Goal: Check status: Check status

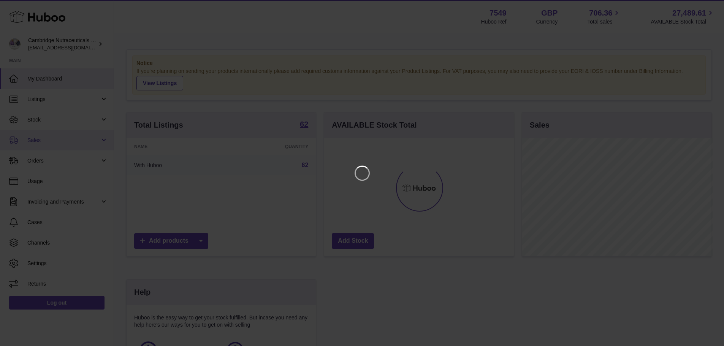
scroll to position [119, 192]
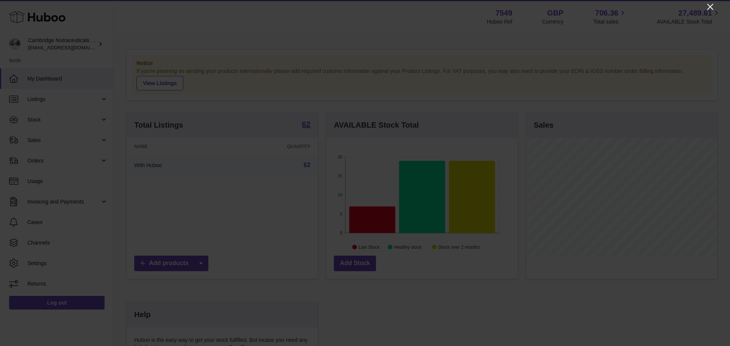
click at [711, 9] on icon "Close" at bounding box center [710, 6] width 9 height 9
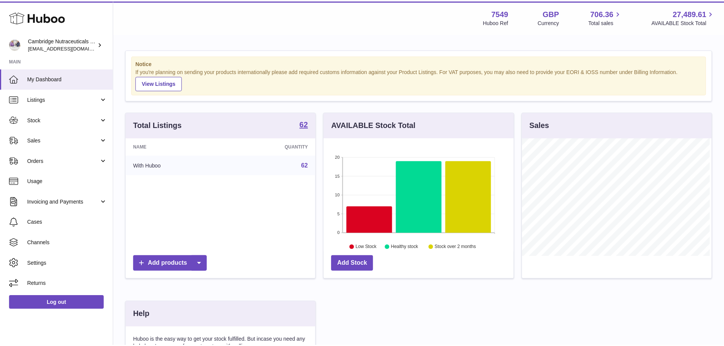
scroll to position [380016, 379946]
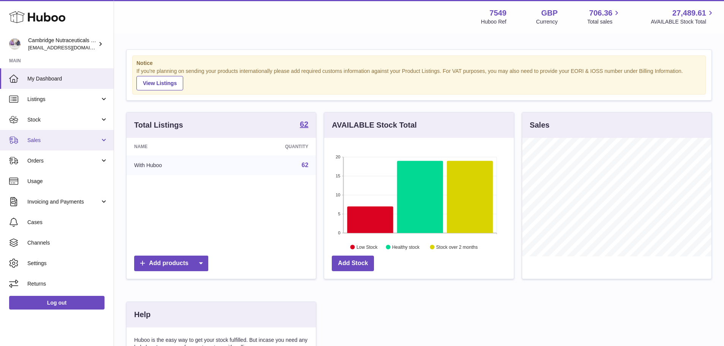
click at [29, 140] on span "Sales" at bounding box center [63, 140] width 73 height 7
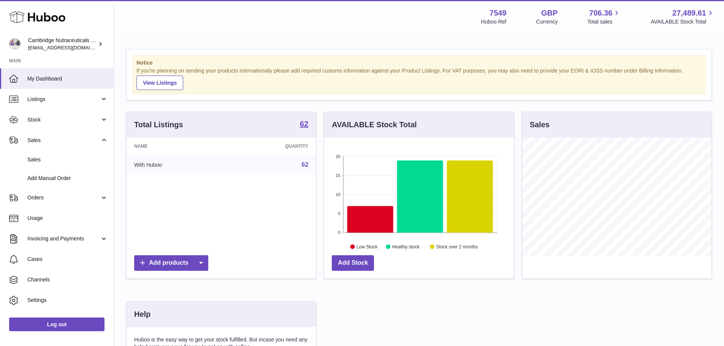
scroll to position [0, 0]
click at [34, 161] on span "Sales" at bounding box center [67, 159] width 81 height 7
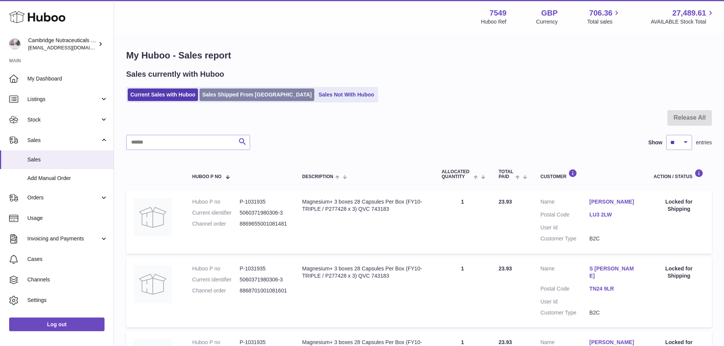
click at [256, 92] on link "Sales Shipped From [GEOGRAPHIC_DATA]" at bounding box center [257, 95] width 115 height 13
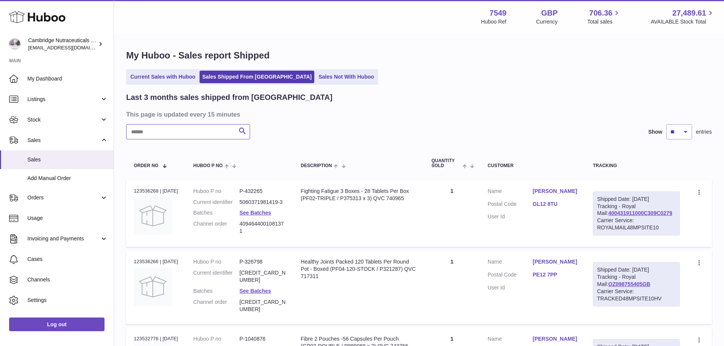
click at [201, 130] on input "text" at bounding box center [188, 131] width 124 height 15
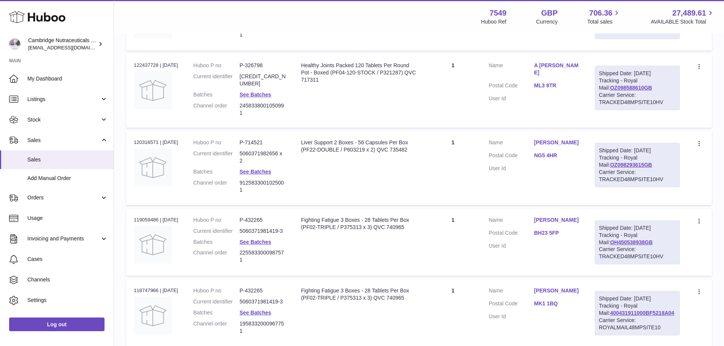
scroll to position [100, 0]
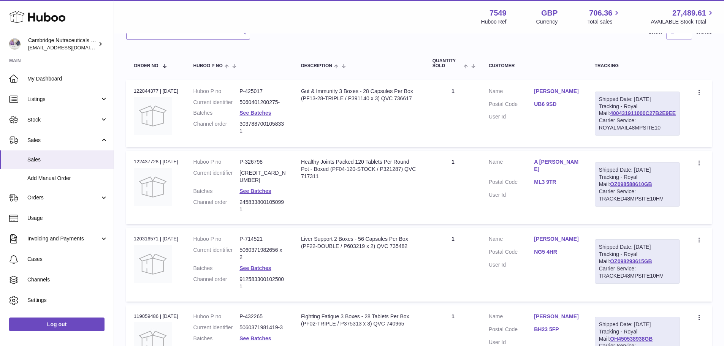
type input "****"
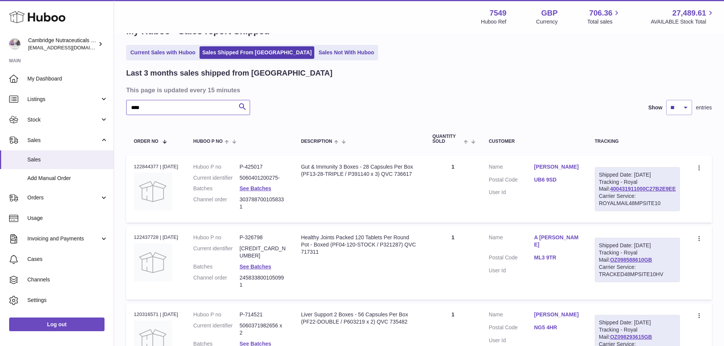
scroll to position [24, 0]
drag, startPoint x: 157, startPoint y: 110, endPoint x: 111, endPoint y: 107, distance: 45.3
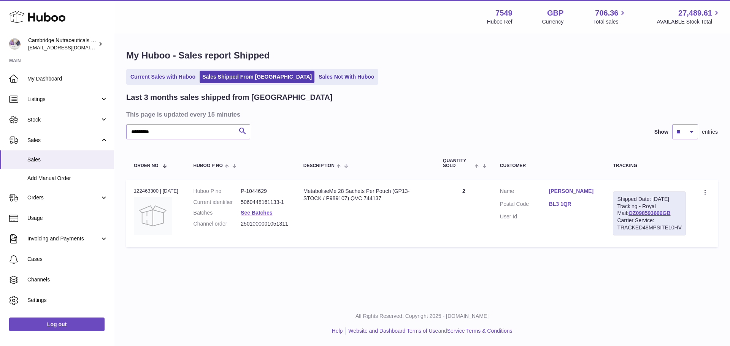
click at [580, 191] on link "[PERSON_NAME]" at bounding box center [573, 191] width 49 height 7
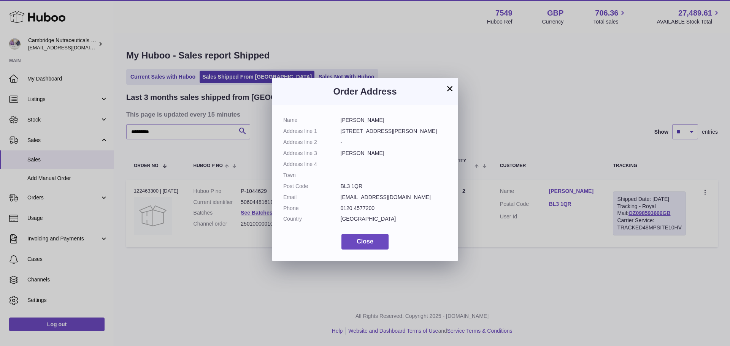
click at [450, 86] on button "×" at bounding box center [449, 88] width 9 height 9
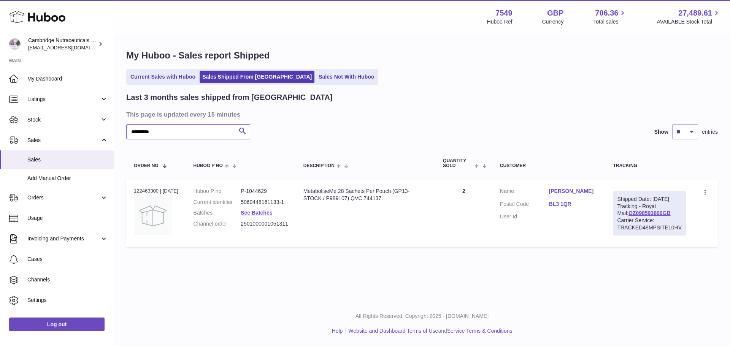
click at [147, 137] on input "*********" at bounding box center [188, 131] width 124 height 15
paste input "text"
click at [559, 191] on link "[PERSON_NAME]" at bounding box center [573, 191] width 49 height 7
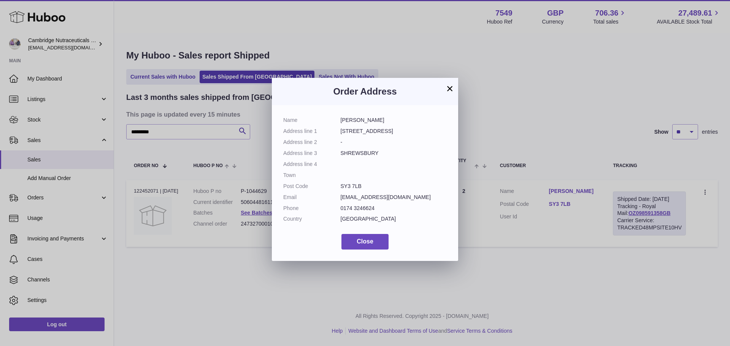
click at [451, 88] on button "×" at bounding box center [449, 88] width 9 height 9
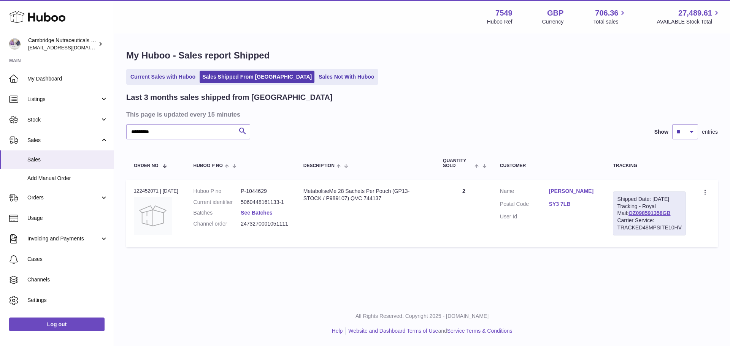
click at [249, 212] on link "See Batches" at bounding box center [257, 213] width 32 height 6
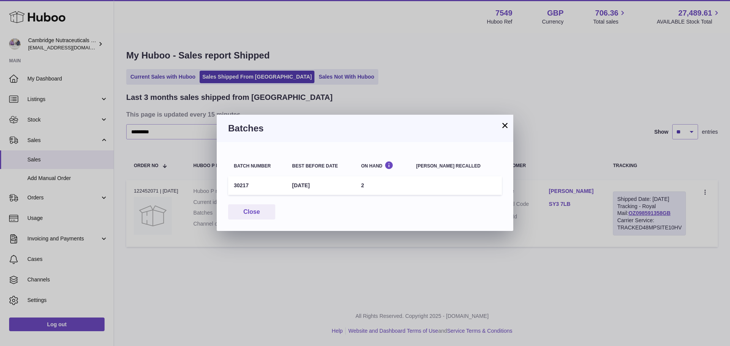
click at [504, 125] on button "×" at bounding box center [504, 125] width 9 height 9
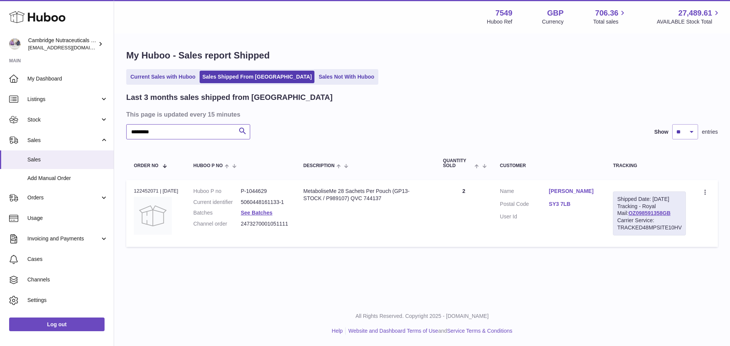
click at [147, 135] on input "*********" at bounding box center [188, 131] width 124 height 15
paste input "text"
click at [272, 214] on link "See Batches" at bounding box center [257, 213] width 32 height 6
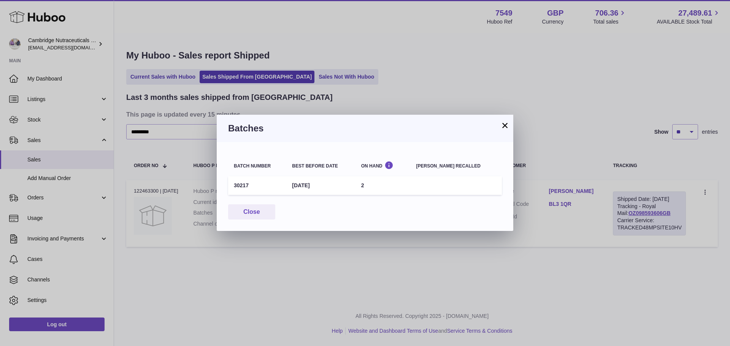
click at [507, 124] on button "×" at bounding box center [504, 125] width 9 height 9
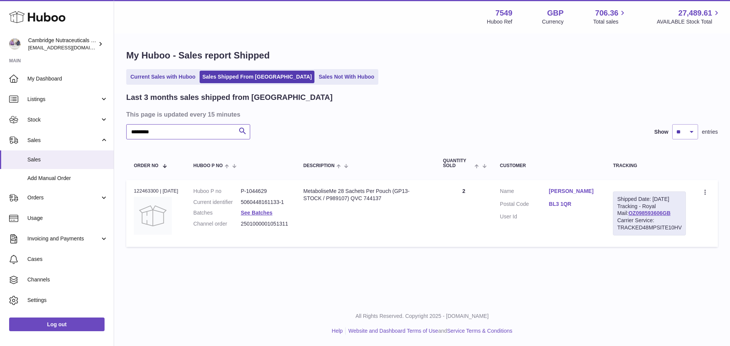
click at [146, 133] on input "*********" at bounding box center [188, 131] width 124 height 15
paste input "text"
type input "*********"
click at [251, 215] on link "See Batches" at bounding box center [257, 213] width 32 height 6
